Goal: Information Seeking & Learning: Learn about a topic

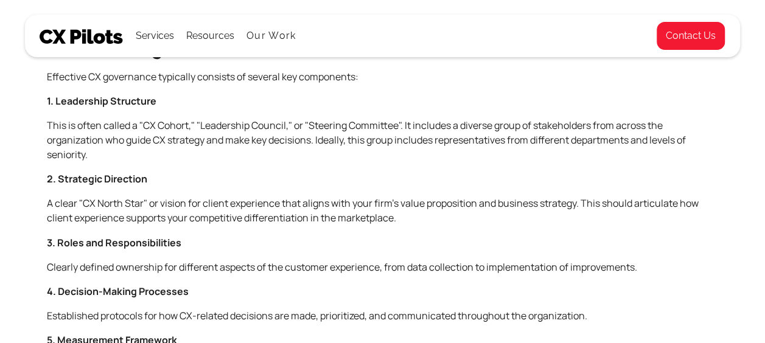
scroll to position [969, 0]
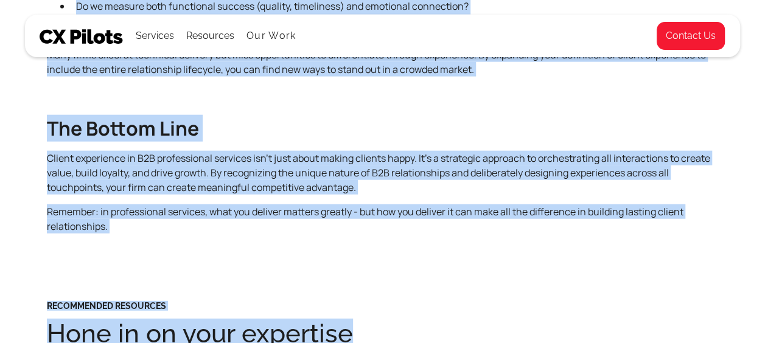
scroll to position [1457, 0]
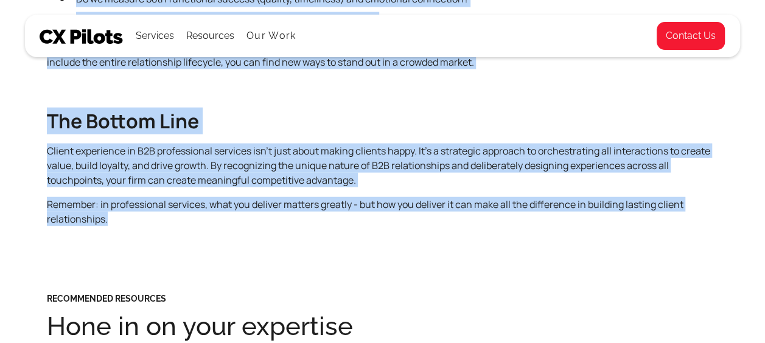
drag, startPoint x: 47, startPoint y: 190, endPoint x: 420, endPoint y: 214, distance: 373.2
click at [420, 214] on body "Services All Services CX Assessments Journey Mapping Culture of CX Metrics & Go…" at bounding box center [382, 32] width 765 height 2978
copy body "Loremips Dolors Ametconsec ad E2S Doeiusmodtem Incididu Utla Et Dolore Magnaali…"
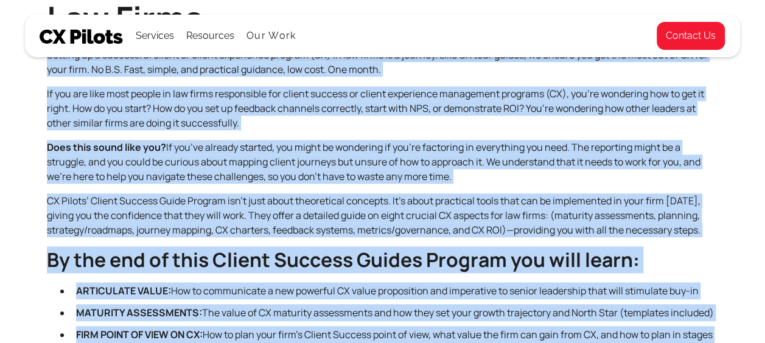
scroll to position [366, 0]
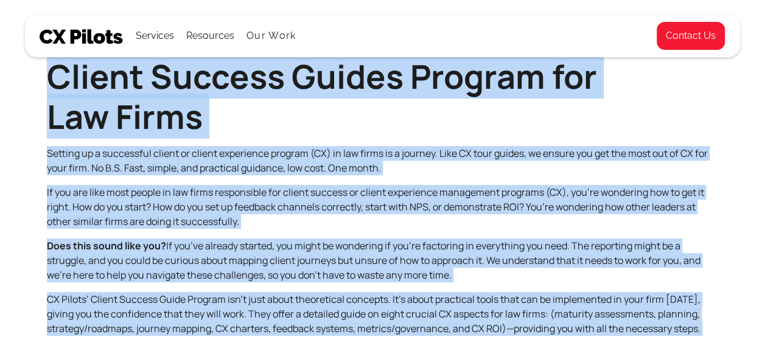
drag, startPoint x: 498, startPoint y: 313, endPoint x: 49, endPoint y: 75, distance: 509.0
copy div "Client Success Guides Program for Law Firms Setting up a successful client or c…"
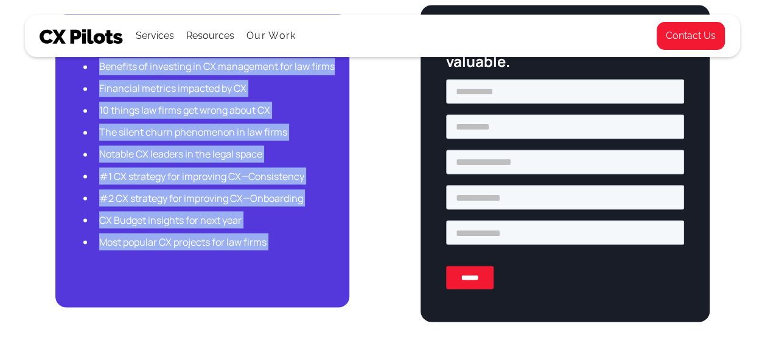
scroll to position [993, 0]
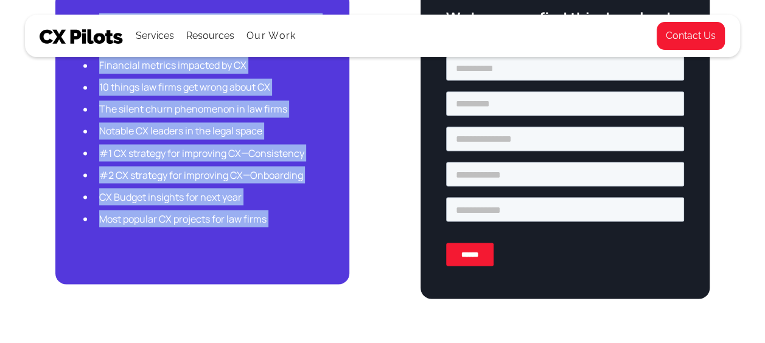
drag, startPoint x: 0, startPoint y: 0, endPoint x: 297, endPoint y: 235, distance: 379.0
click at [297, 235] on body "Services All Services CX Assessments Journey Mapping Culture of CX Metrics & Go…" at bounding box center [382, 318] width 765 height 2622
copy body "Loremi Dolorsitam con Adi Elits Doeiusmod Tempor Incididunt ut Lab Etdol Magnaa…"
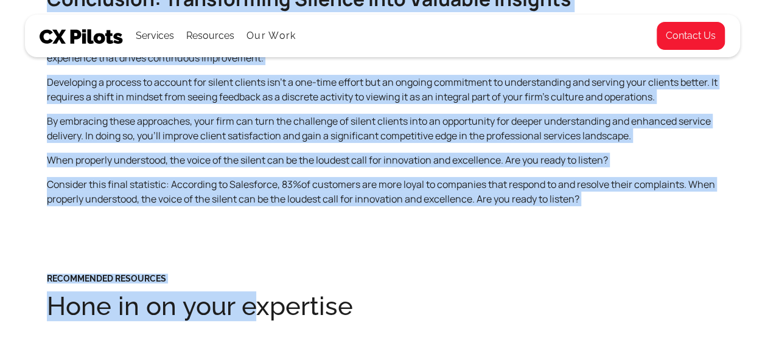
scroll to position [2377, 0]
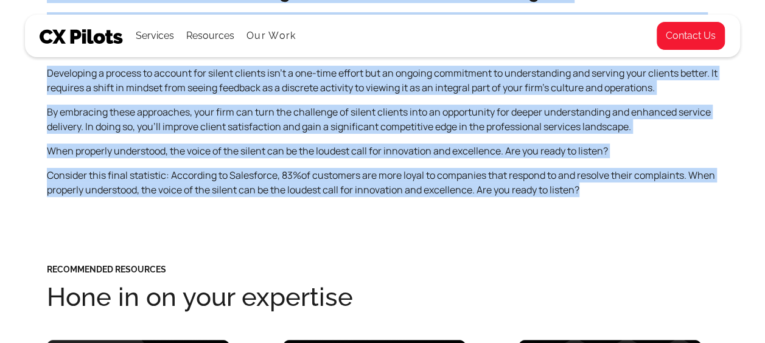
drag, startPoint x: 49, startPoint y: 192, endPoint x: 689, endPoint y: 219, distance: 640.7
copy body "Are You Considering the Voice of the Silent? Unveiling the Voice of the Silent:…"
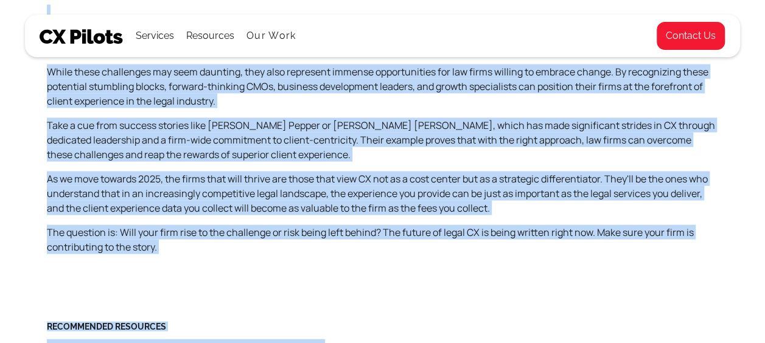
scroll to position [3560, 0]
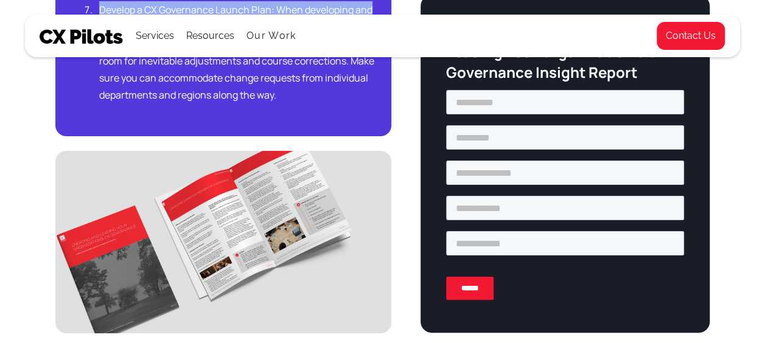
scroll to position [2273, 0]
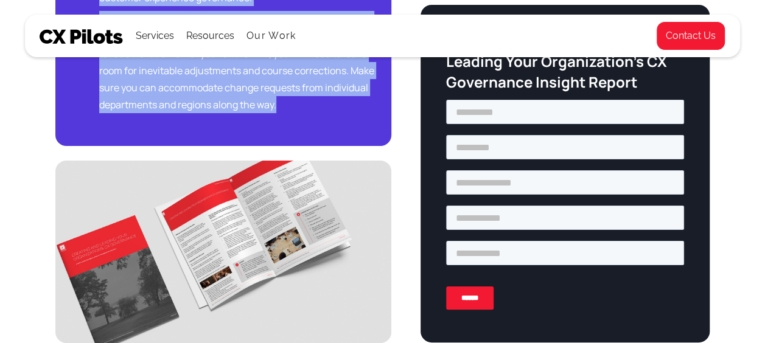
drag, startPoint x: 47, startPoint y: 107, endPoint x: 361, endPoint y: 118, distance: 313.6
copy body "CX Governance Insight Report Creating and Leading Your Organization’s CX Govern…"
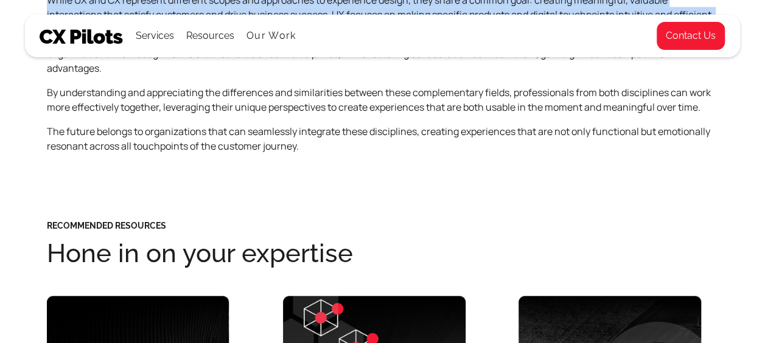
scroll to position [5879, 0]
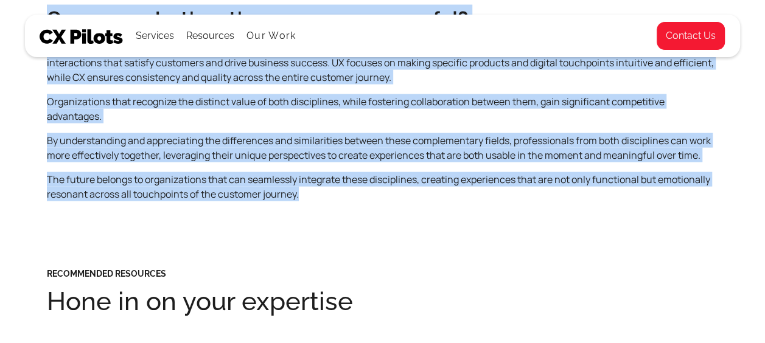
drag, startPoint x: 47, startPoint y: 175, endPoint x: 332, endPoint y: 190, distance: 284.6
copy body "LO ip. DO: Sita'c adi Elitseddoe tem Inc ut Laboree Dol Magn Aliquaenim(AD) min…"
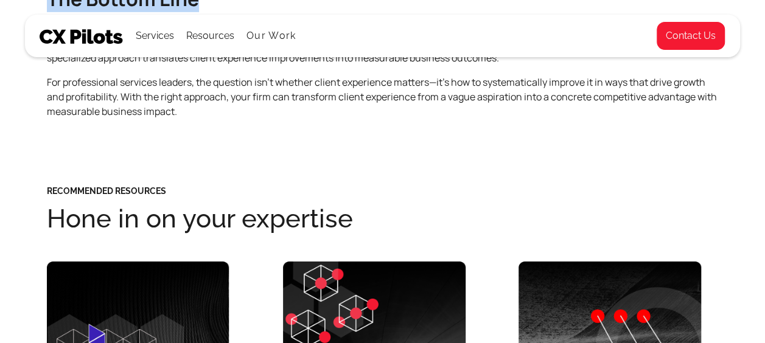
scroll to position [1929, 0]
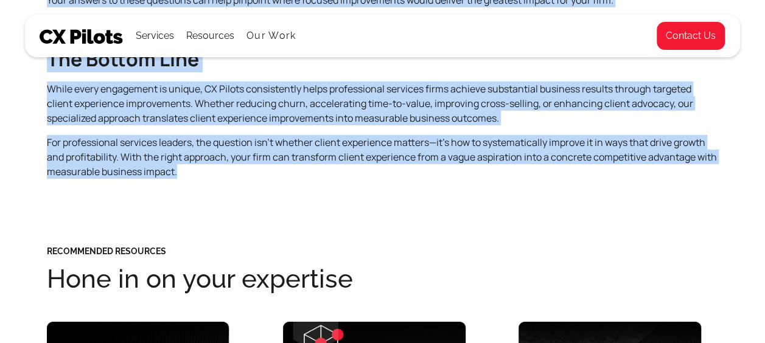
drag, startPoint x: 49, startPoint y: 88, endPoint x: 633, endPoint y: 184, distance: 592.0
copy body "Lore Ipsumdo: Sit AM Consec Adipiscing Elitse Doeiusmodt in Utlaboreetdo Magnaa…"
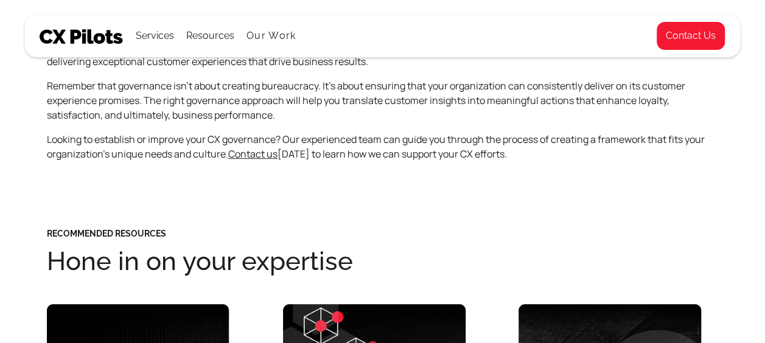
scroll to position [2452, 0]
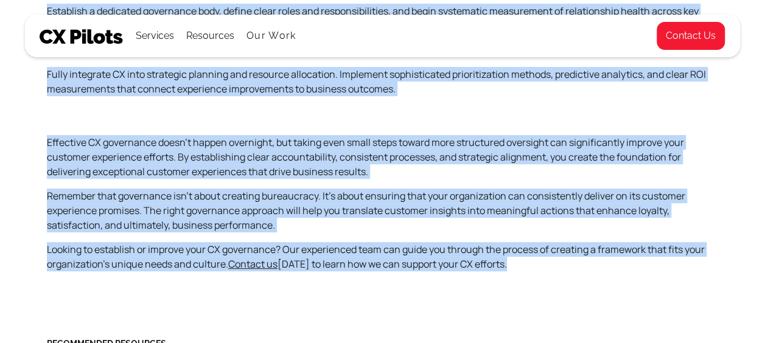
drag, startPoint x: 52, startPoint y: 162, endPoint x: 547, endPoint y: 271, distance: 506.7
copy body "Understanding CX Governance: A Beginner's Guide to Customer Experience Manageme…"
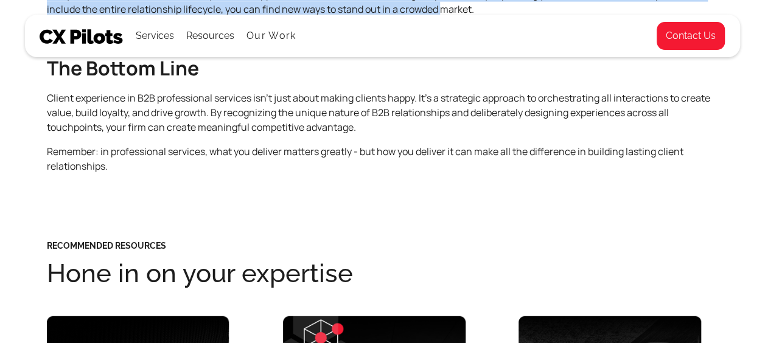
scroll to position [1441, 0]
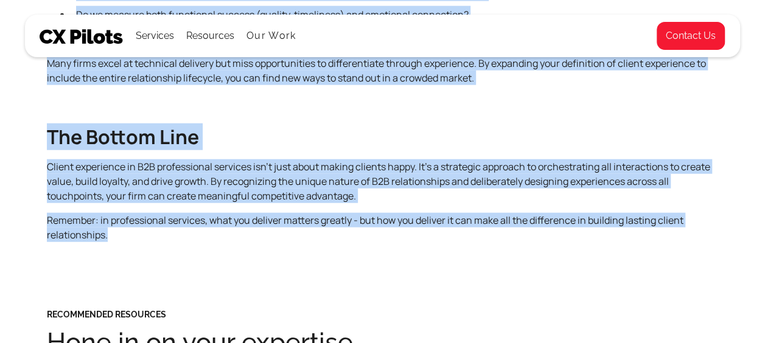
drag, startPoint x: 51, startPoint y: 191, endPoint x: 465, endPoint y: 248, distance: 418.3
click at [465, 248] on body "Services All Services CX Assessments Journey Mapping Culture of CX Metrics & Go…" at bounding box center [382, 48] width 765 height 2978
copy body "Defining Client Experience in B2B Professional Services What Is Client Experien…"
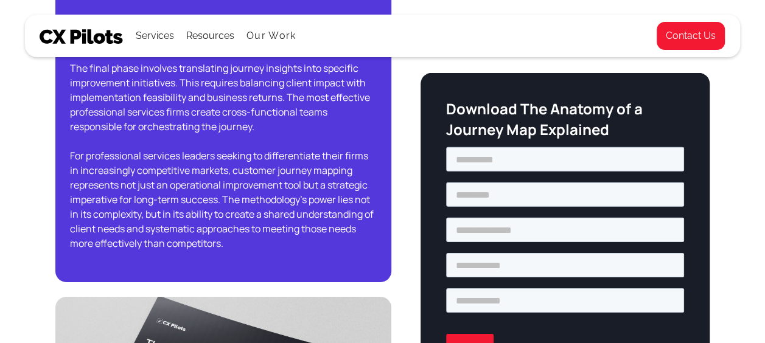
scroll to position [1780, 0]
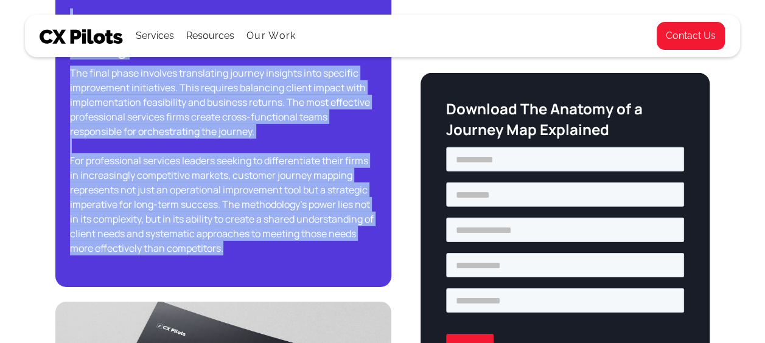
drag, startPoint x: 56, startPoint y: 98, endPoint x: 344, endPoint y: 277, distance: 339.2
click at [344, 277] on body "Services All Services CX Assessments Journey Mapping Culture of CX Metrics & Go…" at bounding box center [382, 8] width 765 height 3576
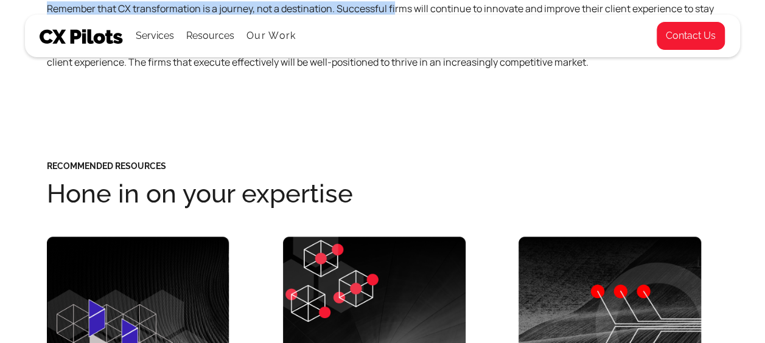
scroll to position [5181, 0]
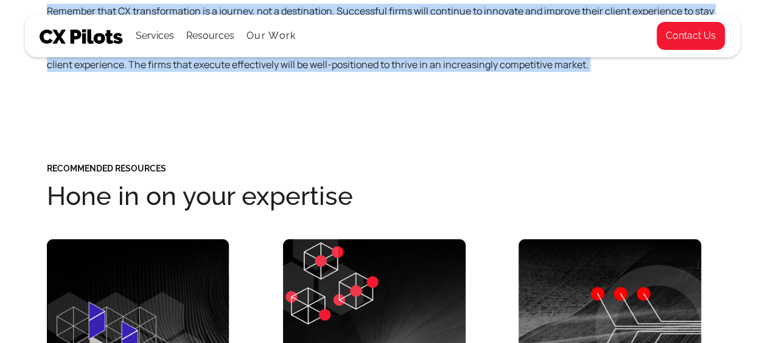
drag, startPoint x: 56, startPoint y: 74, endPoint x: 402, endPoint y: 104, distance: 347.0
copy body "Why CX in Accounting is Necessary Why Accounting Firms with Business Advisory F…"
